Goal: Information Seeking & Learning: Learn about a topic

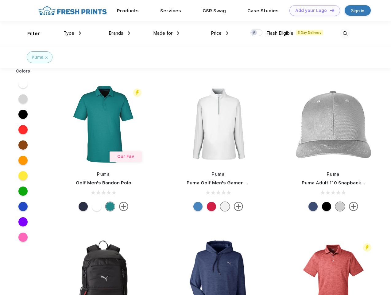
click at [313, 10] on link "Add your Logo Design Tool" at bounding box center [315, 10] width 51 height 11
click at [0, 0] on div "Design Tool" at bounding box center [0, 0] width 0 height 0
click at [330, 10] on link "Add your Logo Design Tool" at bounding box center [315, 10] width 51 height 11
click at [29, 33] on div "Filter" at bounding box center [33, 33] width 13 height 7
click at [72, 33] on span "Type" at bounding box center [69, 33] width 11 height 6
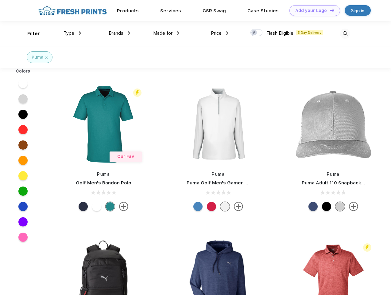
click at [119, 33] on span "Brands" at bounding box center [116, 33] width 15 height 6
click at [166, 33] on span "Made for" at bounding box center [162, 33] width 19 height 6
click at [220, 33] on span "Price" at bounding box center [216, 33] width 11 height 6
click at [257, 33] on div at bounding box center [257, 32] width 12 height 7
click at [255, 33] on input "checkbox" at bounding box center [253, 31] width 4 height 4
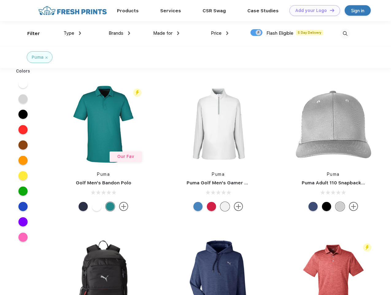
checkbox input "true"
